Goal: Task Accomplishment & Management: Use online tool/utility

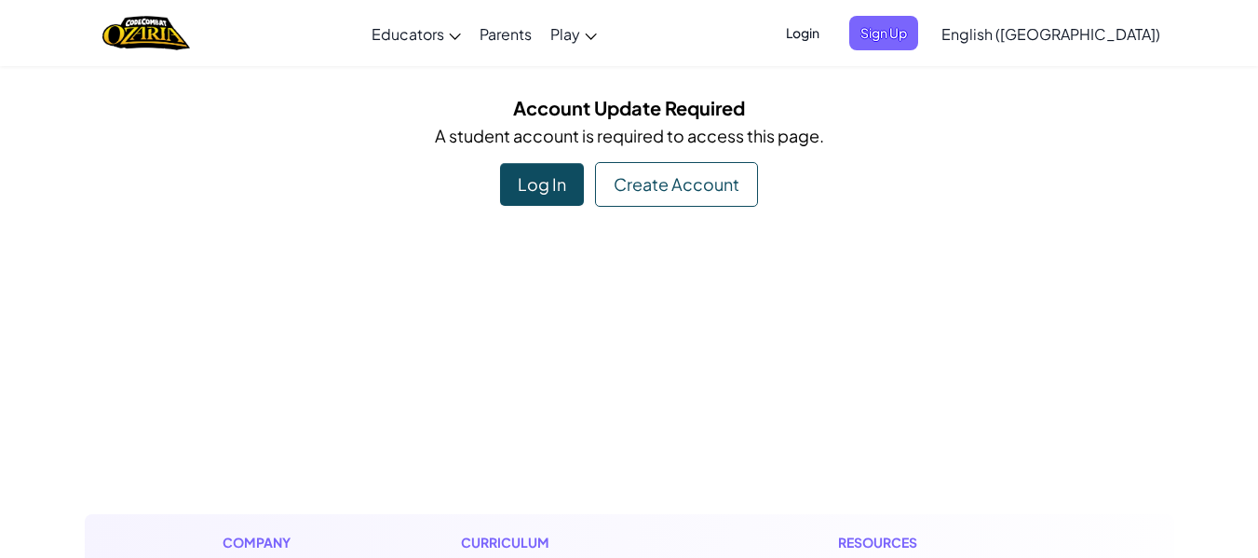
click at [554, 193] on div "Log In" at bounding box center [542, 184] width 84 height 43
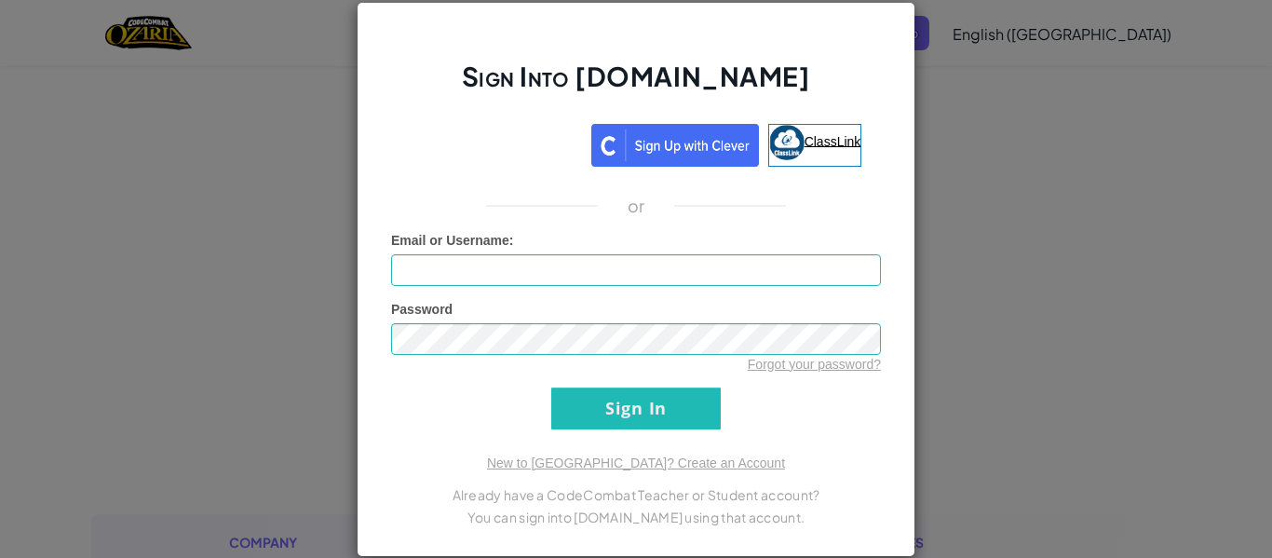
click at [808, 142] on span "ClassLink" at bounding box center [833, 140] width 57 height 15
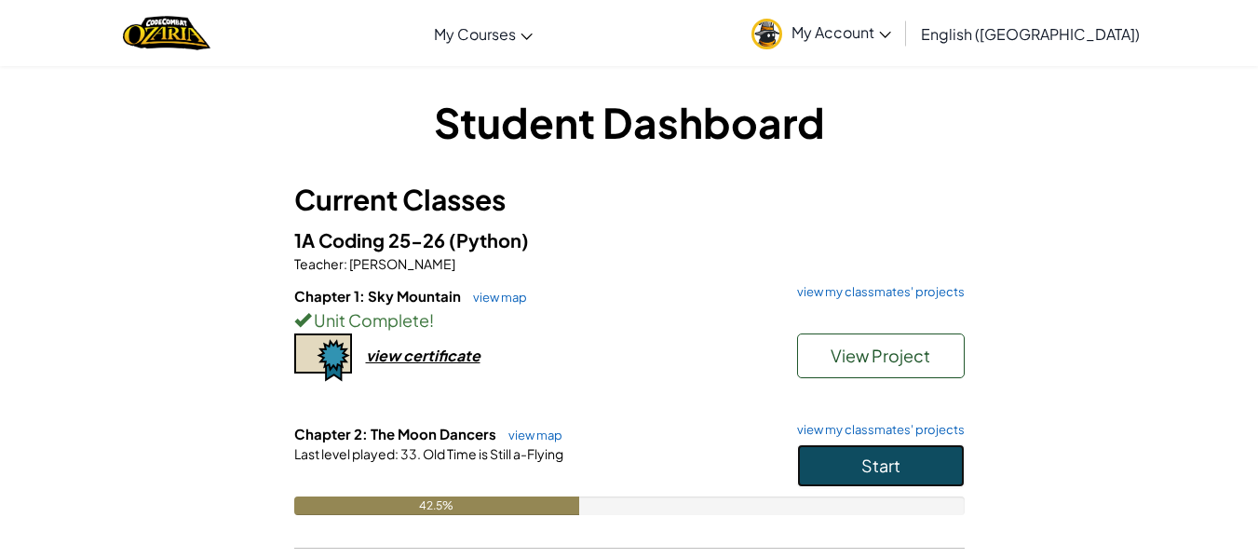
click at [887, 478] on button "Start" at bounding box center [881, 465] width 168 height 43
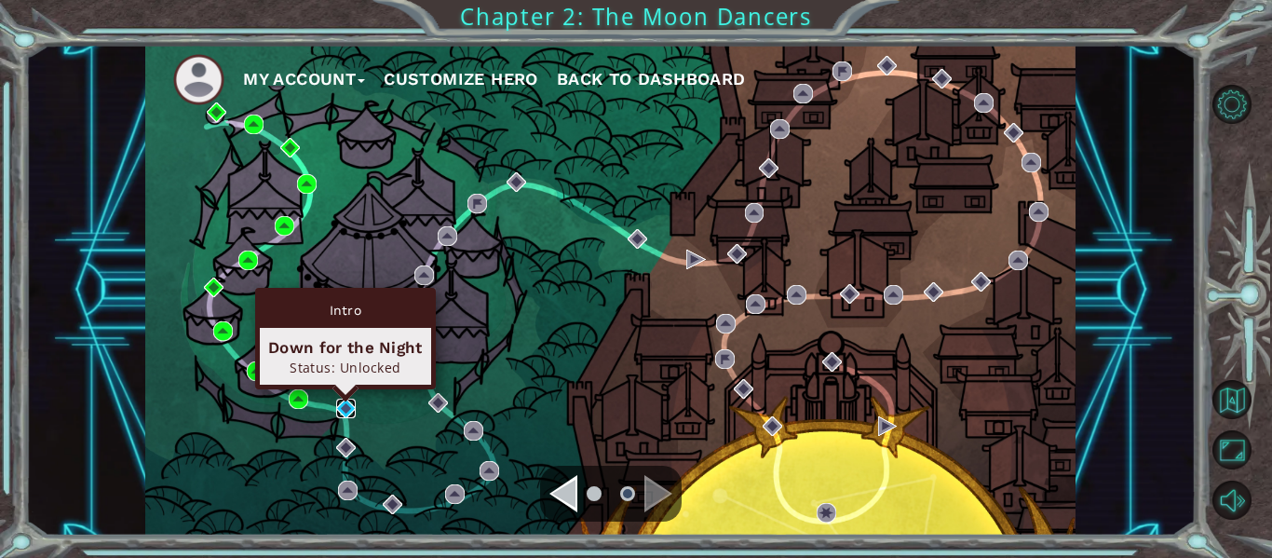
click at [344, 412] on img at bounding box center [346, 409] width 20 height 20
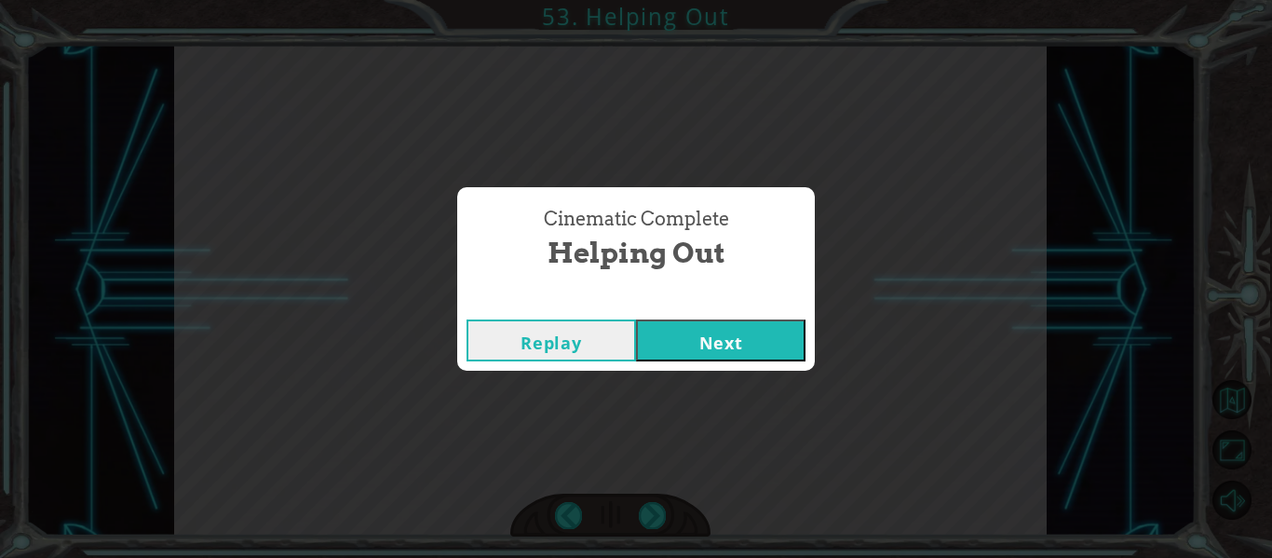
drag, startPoint x: 714, startPoint y: 351, endPoint x: 714, endPoint y: 328, distance: 23.3
click at [715, 329] on button "Next" at bounding box center [720, 340] width 169 height 42
click at [708, 325] on button "Next" at bounding box center [720, 340] width 169 height 42
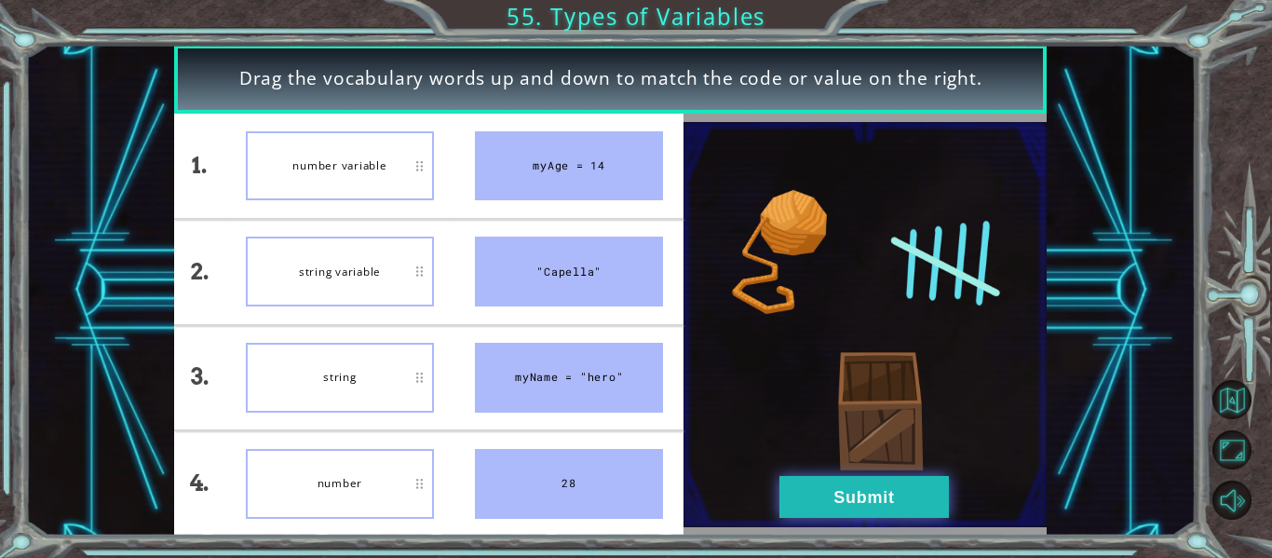
click at [818, 495] on button "Submit" at bounding box center [864, 497] width 169 height 42
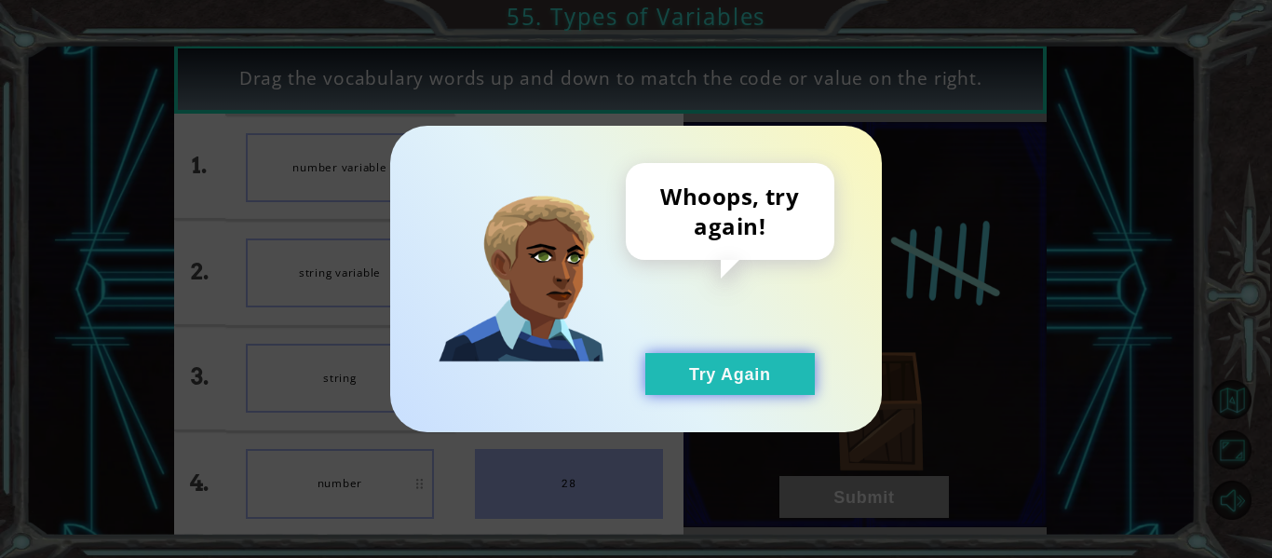
drag, startPoint x: 728, startPoint y: 365, endPoint x: 704, endPoint y: 370, distance: 24.7
click at [725, 366] on button "Try Again" at bounding box center [729, 374] width 169 height 42
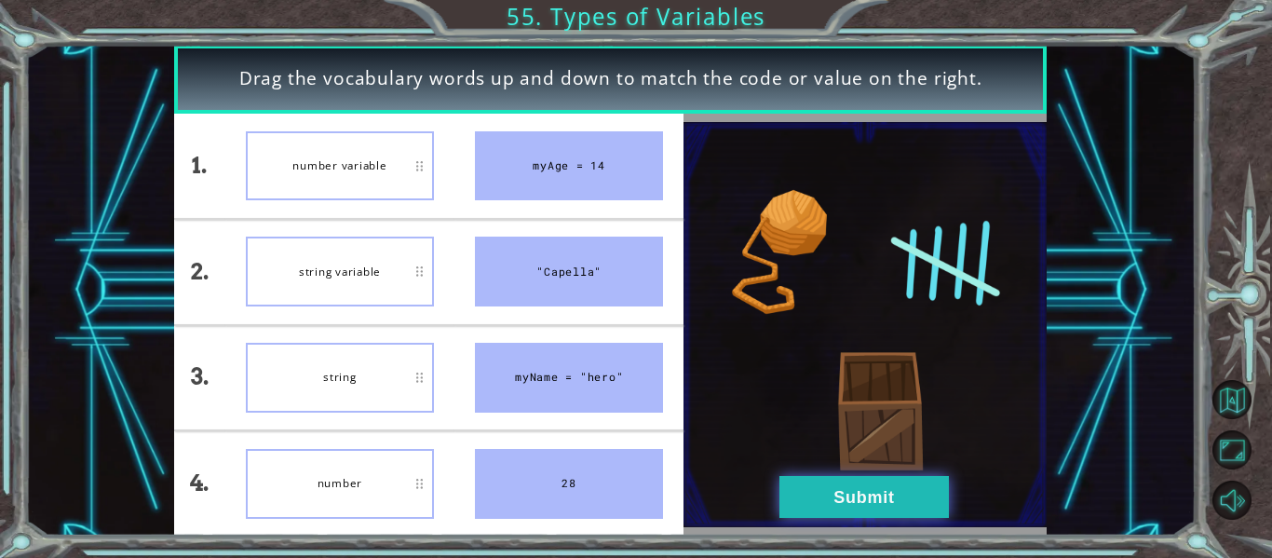
click at [798, 490] on button "Submit" at bounding box center [864, 497] width 169 height 42
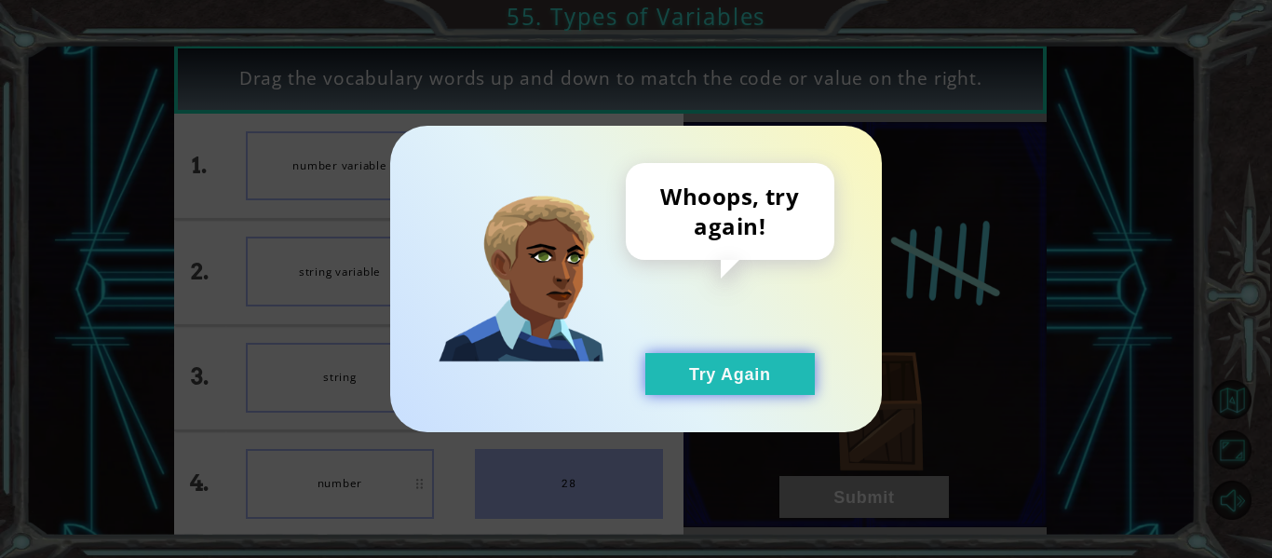
click at [742, 374] on button "Try Again" at bounding box center [729, 374] width 169 height 42
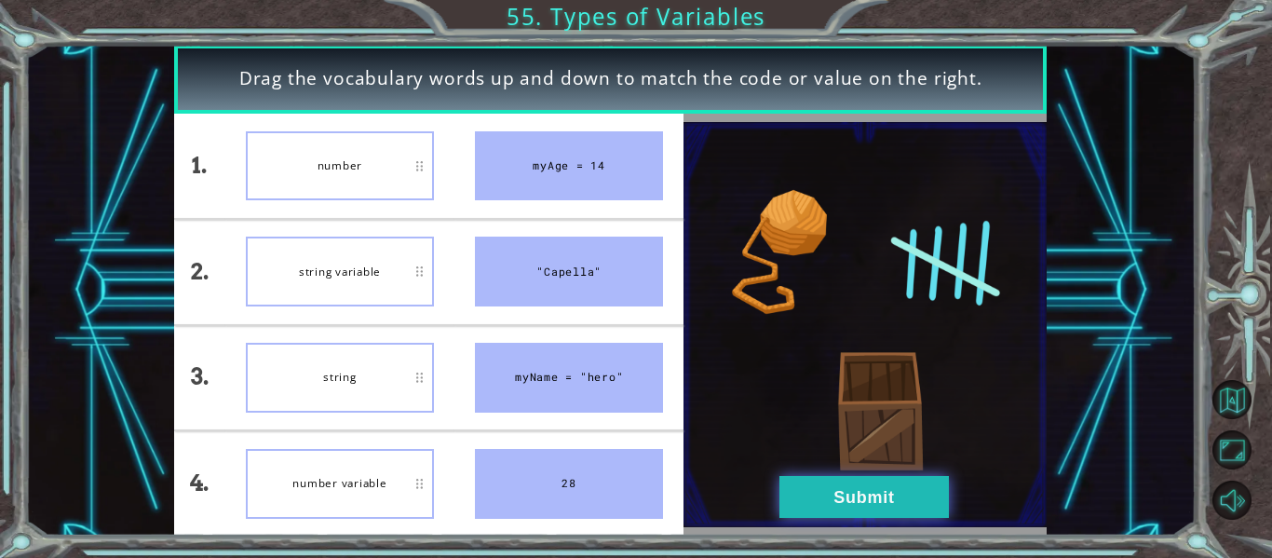
drag, startPoint x: 850, startPoint y: 483, endPoint x: 829, endPoint y: 480, distance: 21.7
click at [829, 480] on button "Submit" at bounding box center [864, 497] width 169 height 42
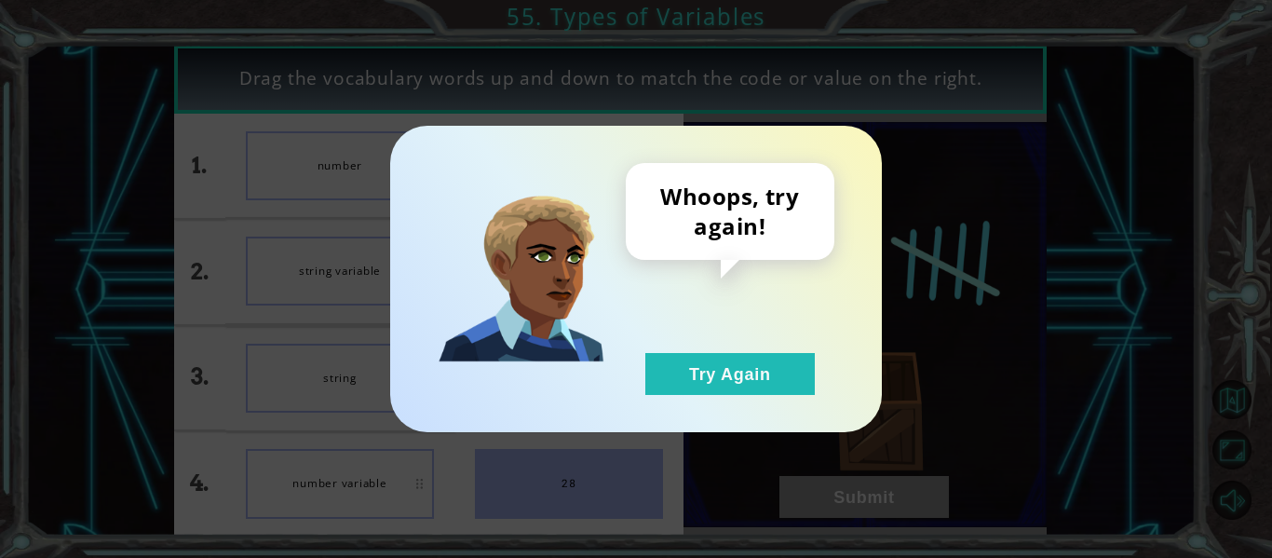
click at [733, 333] on div "Whoops, try again! Try Again" at bounding box center [730, 279] width 209 height 232
click at [722, 375] on button "Try Again" at bounding box center [729, 374] width 169 height 42
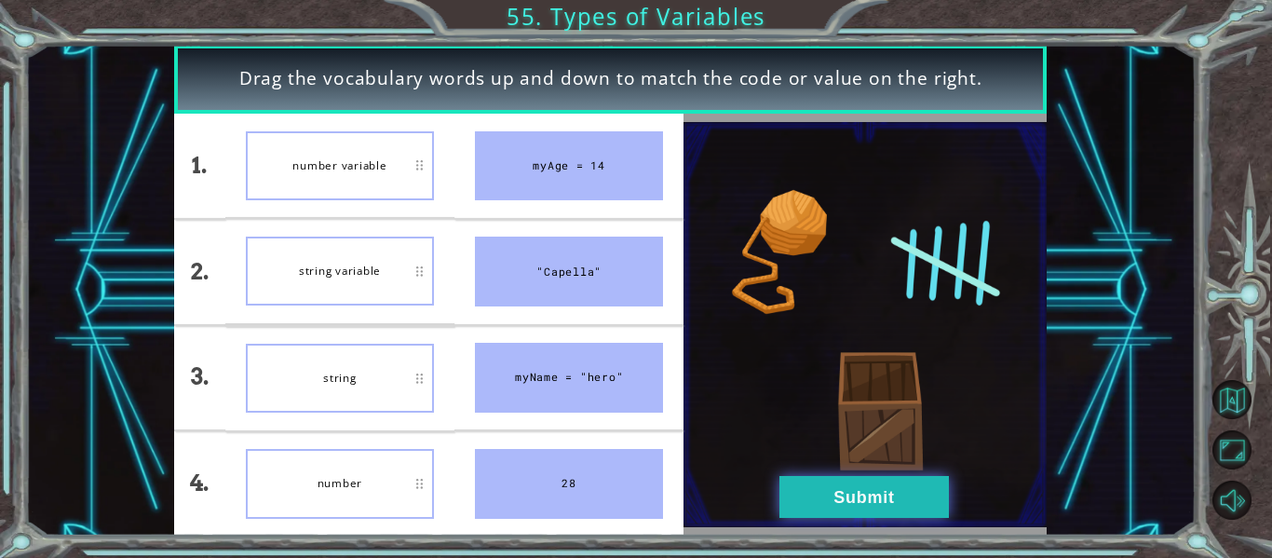
click at [911, 505] on button "Submit" at bounding box center [864, 497] width 169 height 42
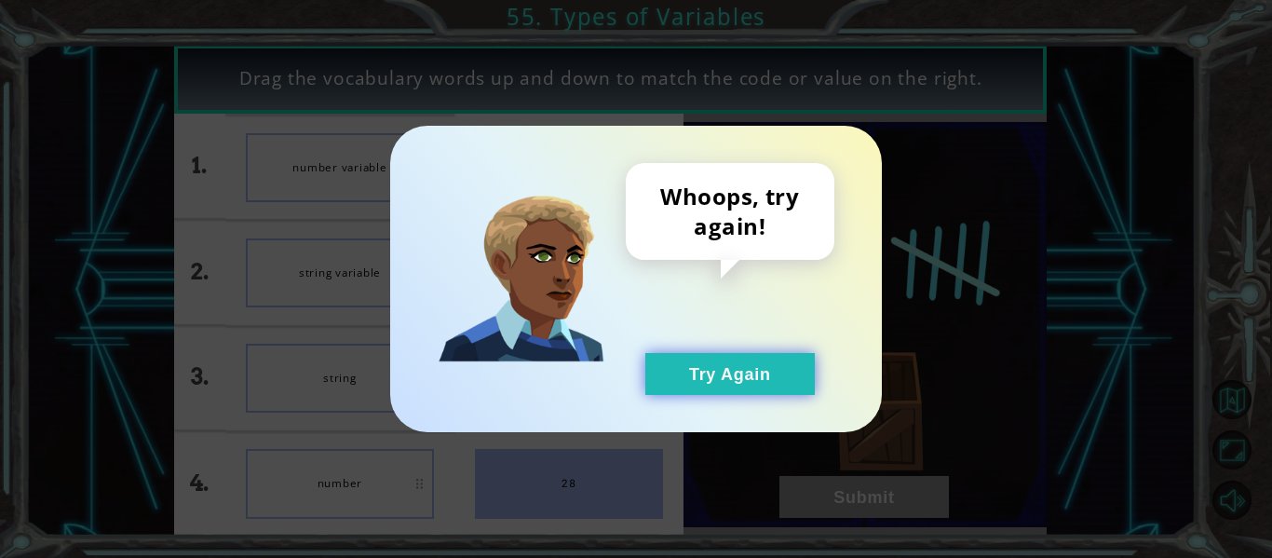
click at [711, 389] on button "Try Again" at bounding box center [729, 374] width 169 height 42
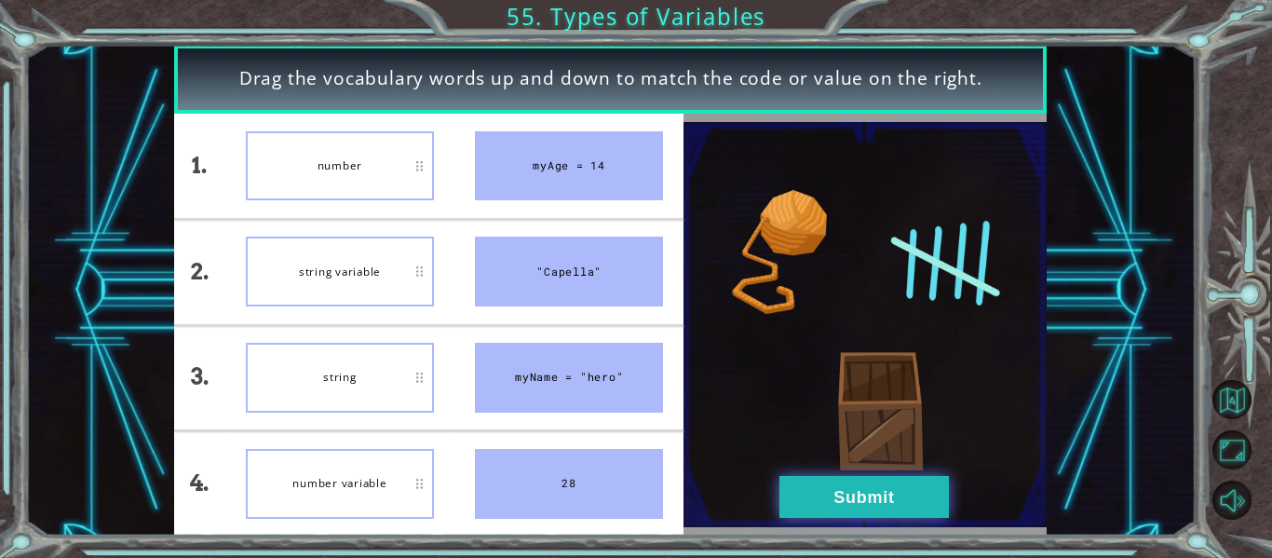
click at [835, 500] on button "Submit" at bounding box center [864, 497] width 169 height 42
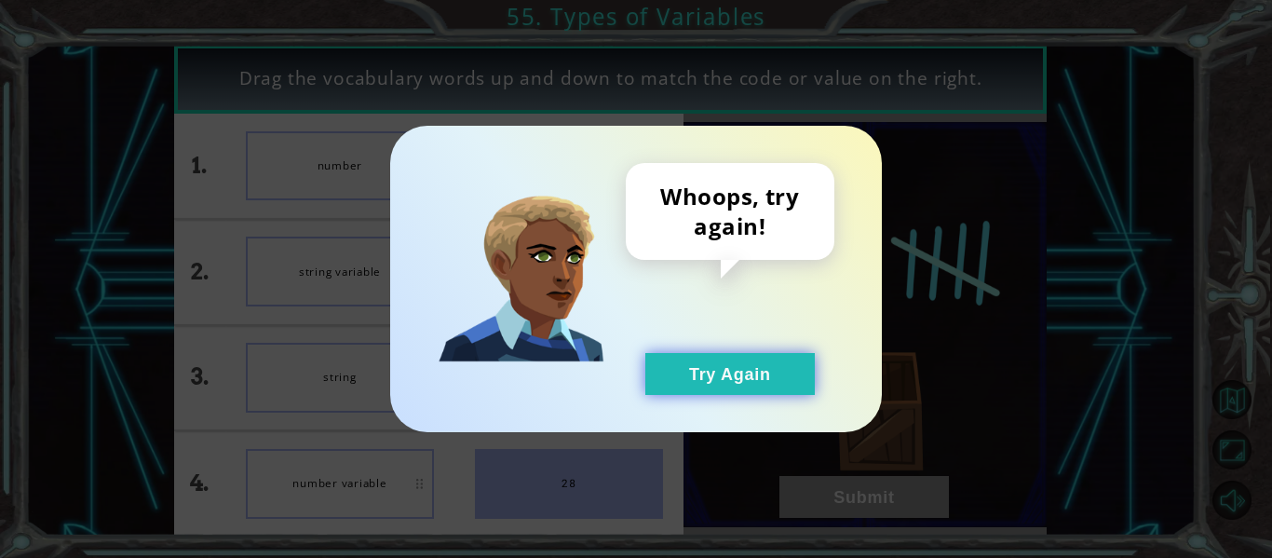
click at [745, 366] on button "Try Again" at bounding box center [729, 374] width 169 height 42
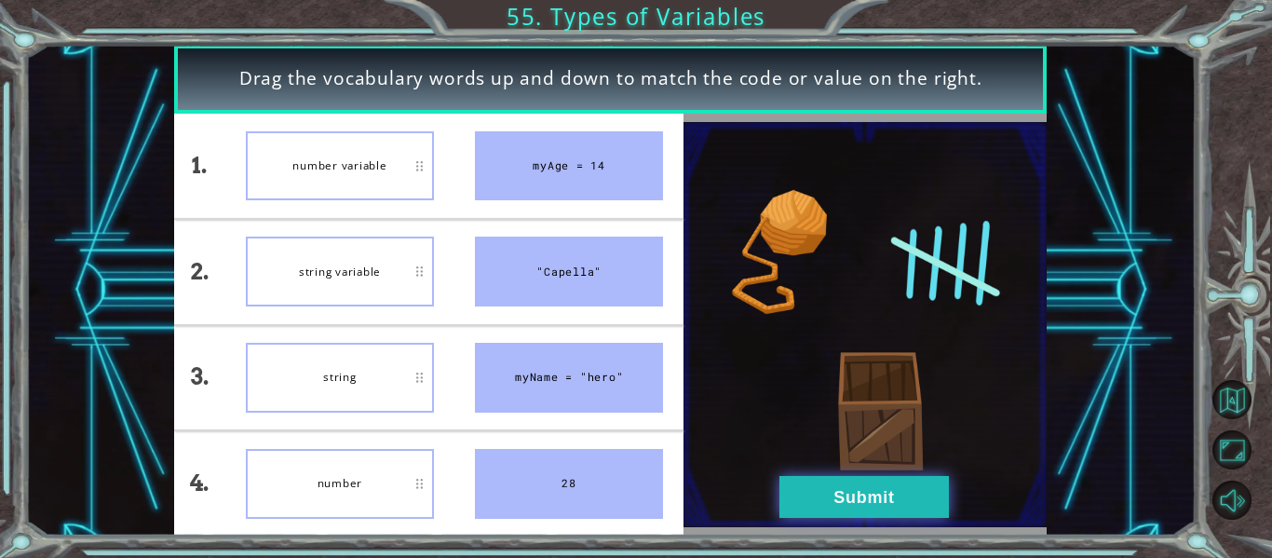
click at [849, 499] on button "Submit" at bounding box center [864, 497] width 169 height 42
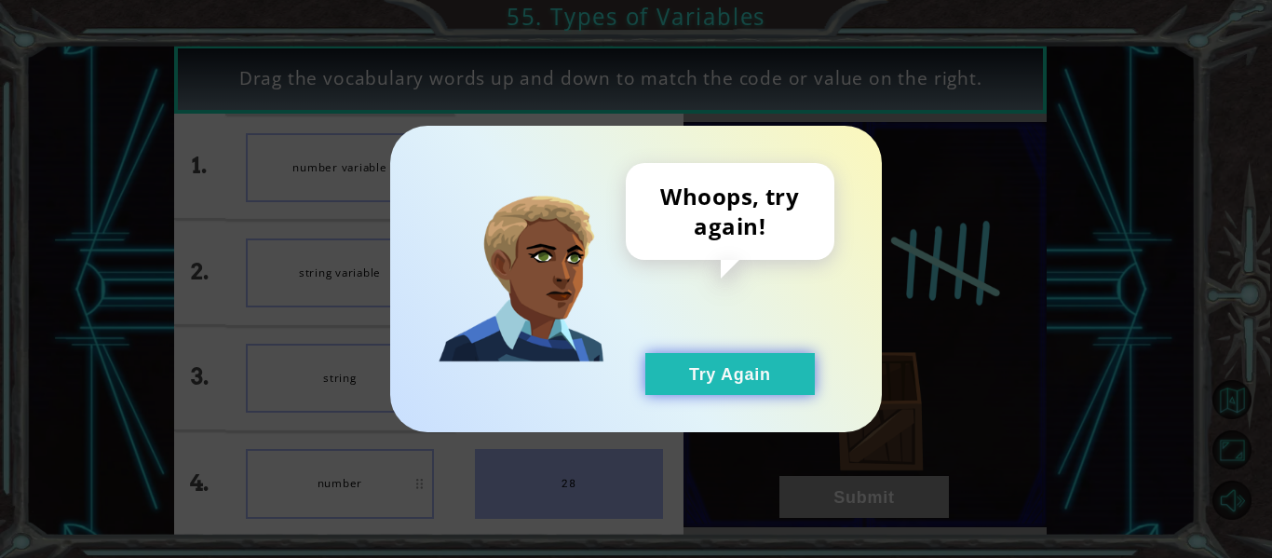
click at [775, 383] on button "Try Again" at bounding box center [729, 374] width 169 height 42
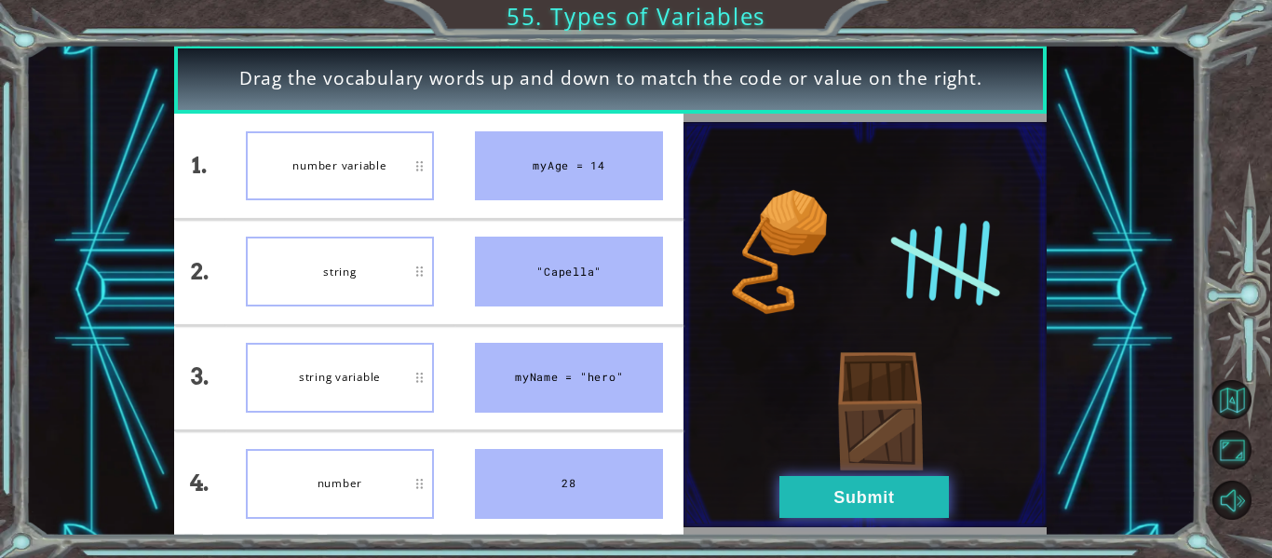
click at [912, 494] on button "Submit" at bounding box center [864, 497] width 169 height 42
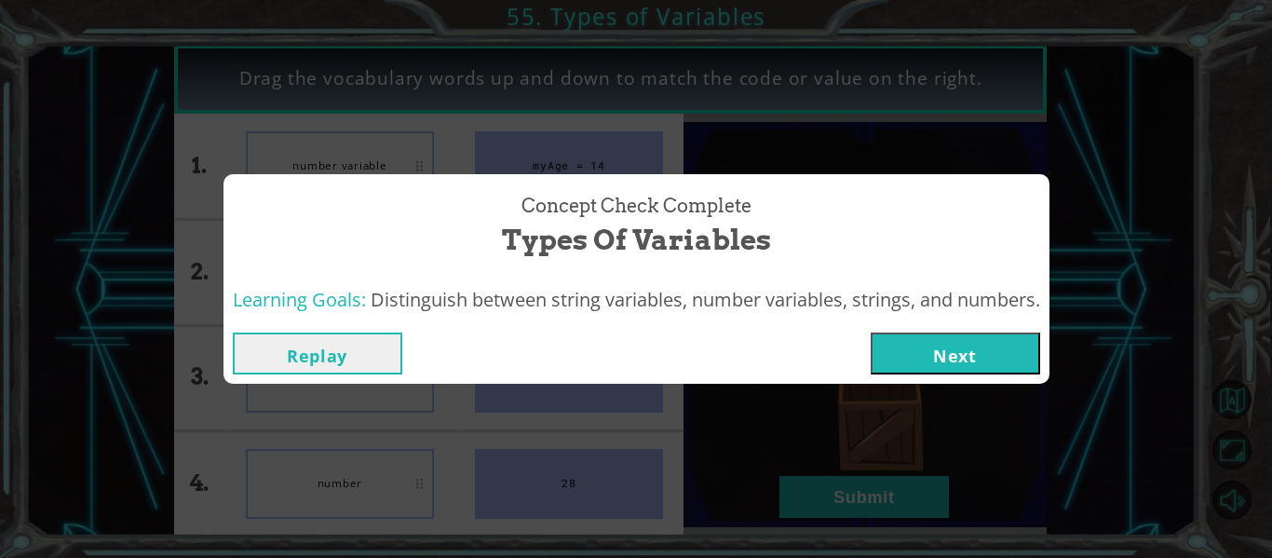
drag, startPoint x: 1024, startPoint y: 359, endPoint x: 1024, endPoint y: 372, distance: 12.1
click at [1024, 372] on button "Next" at bounding box center [955, 353] width 169 height 42
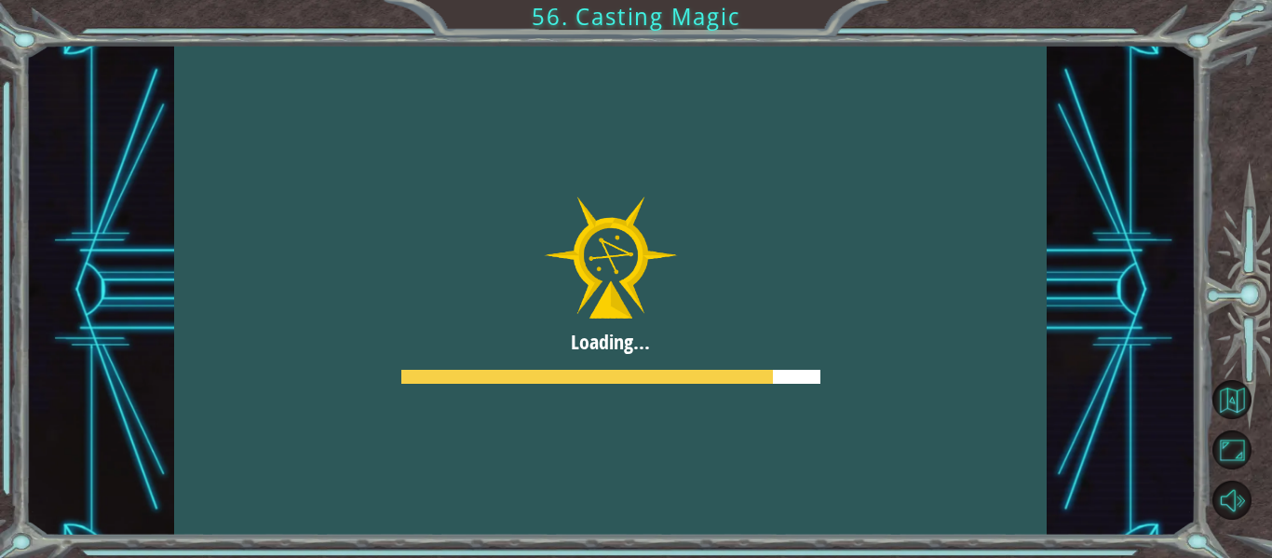
click at [567, 201] on div at bounding box center [611, 290] width 874 height 491
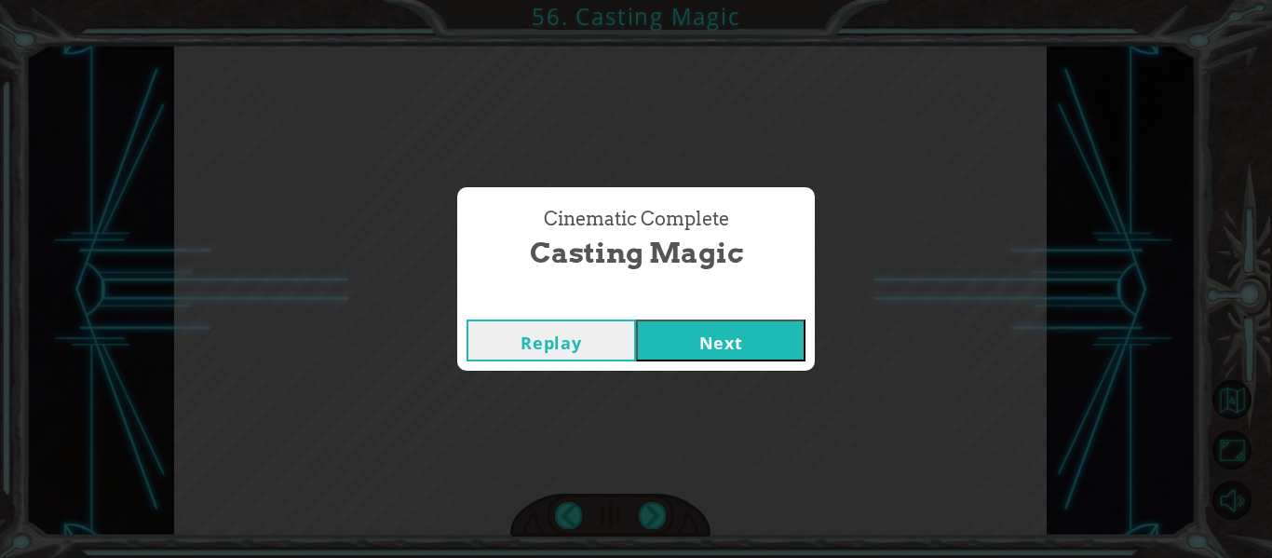
drag, startPoint x: 653, startPoint y: 336, endPoint x: 640, endPoint y: 340, distance: 13.6
click at [640, 340] on button "Next" at bounding box center [720, 340] width 169 height 42
